Goal: Find specific page/section: Find specific page/section

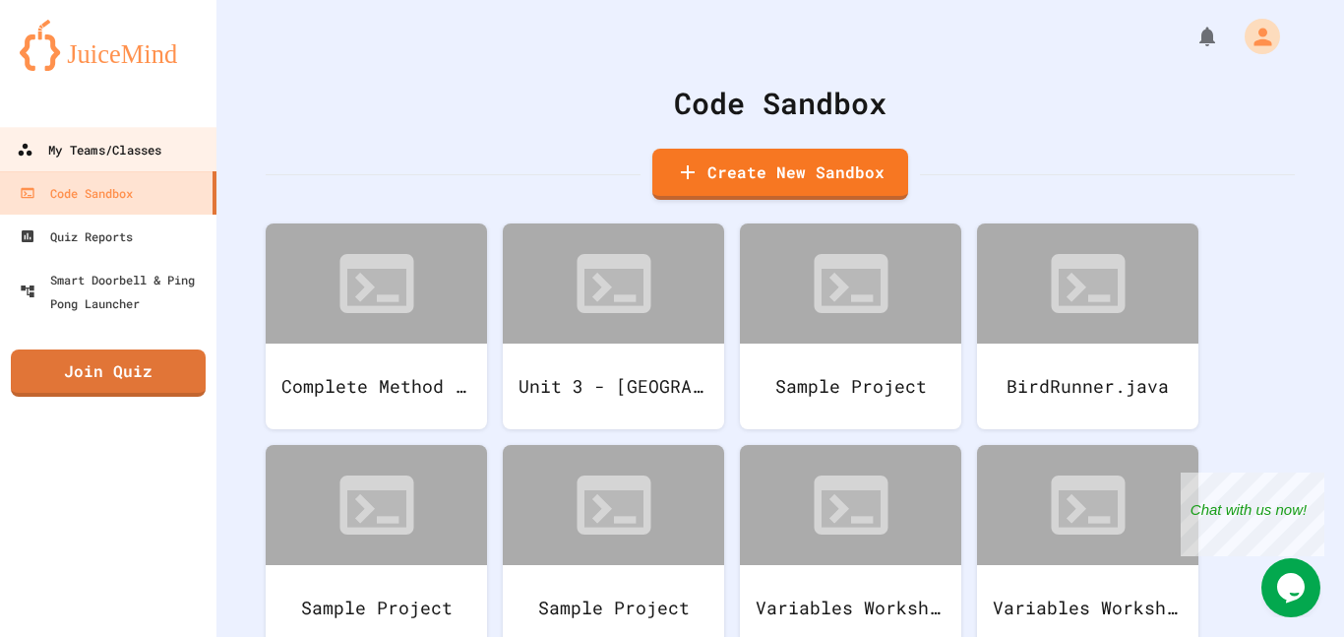
click at [166, 157] on link "My Teams/Classes" at bounding box center [108, 149] width 223 height 44
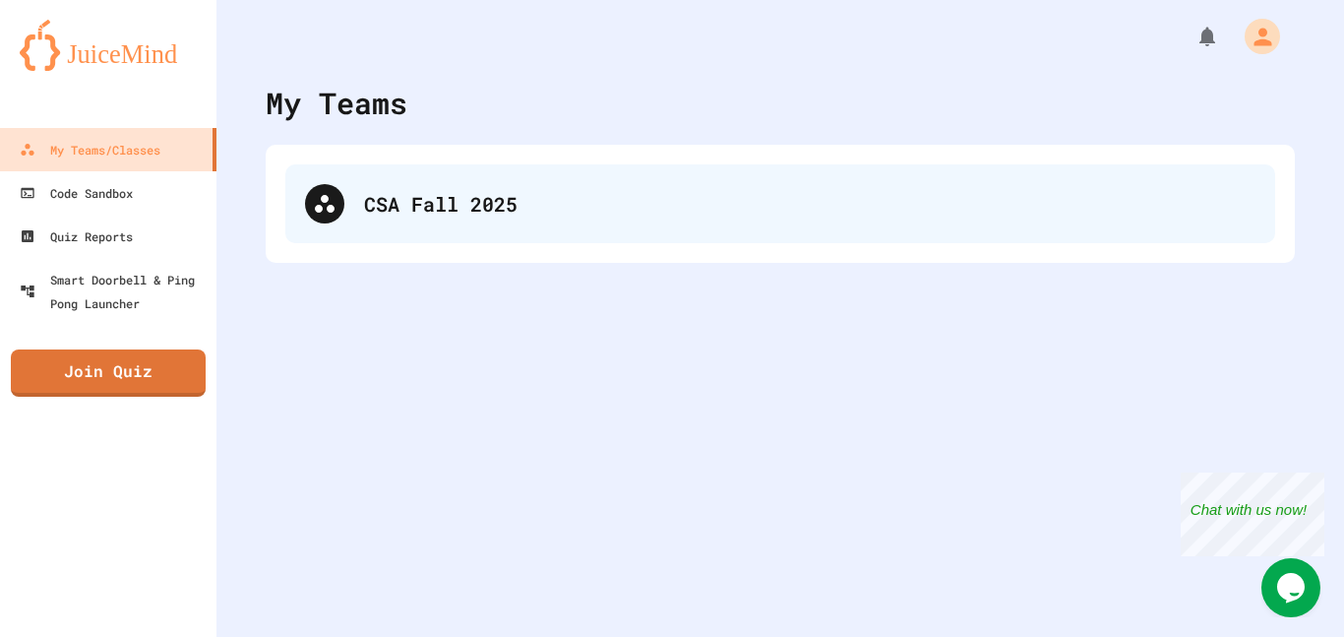
click at [437, 223] on div "CSA Fall 2025" at bounding box center [780, 203] width 990 height 79
